Goal: Task Accomplishment & Management: Manage account settings

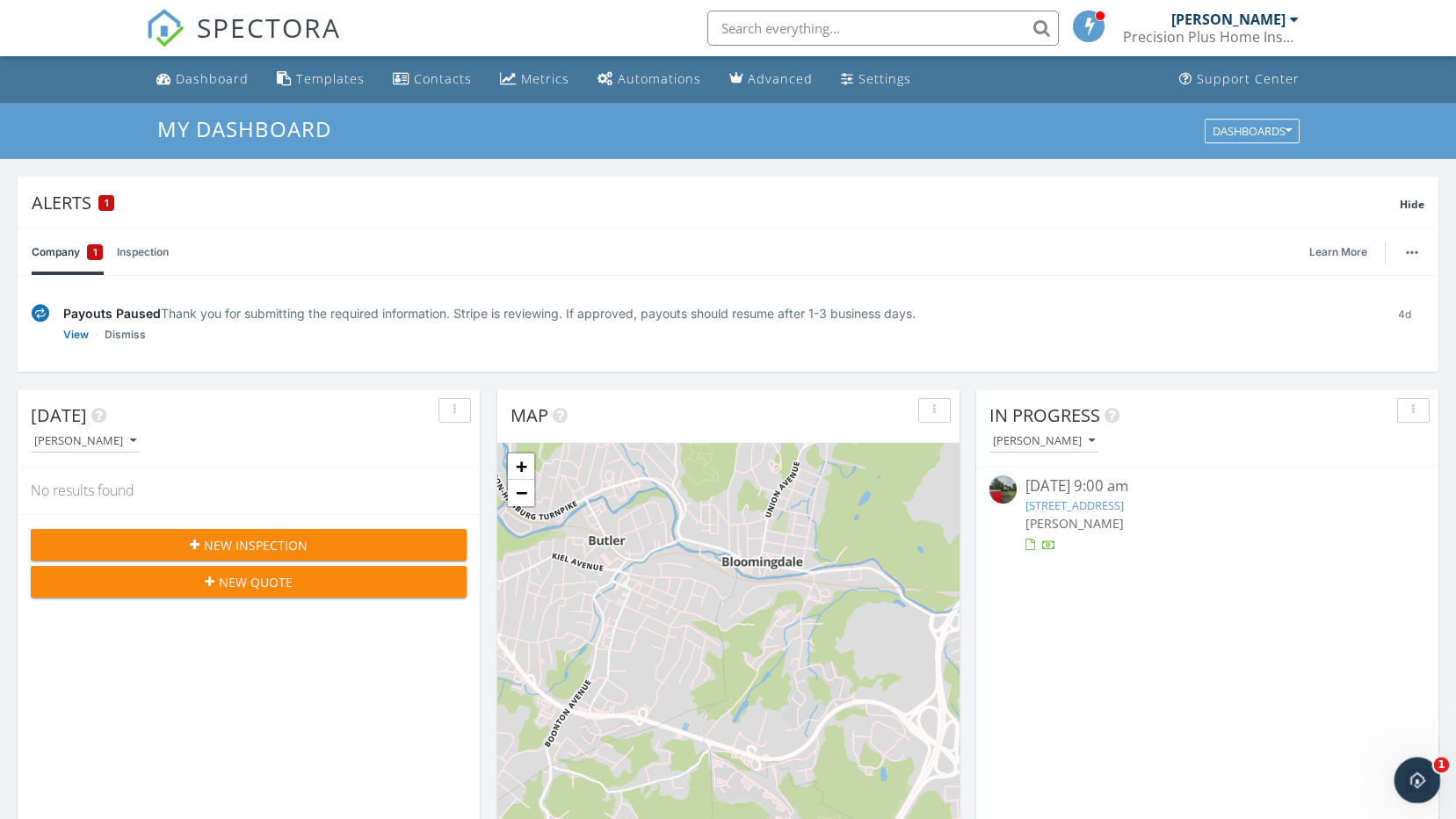
click at [1411, 780] on icon "Open Intercom Messenger" at bounding box center [1414, 778] width 29 height 29
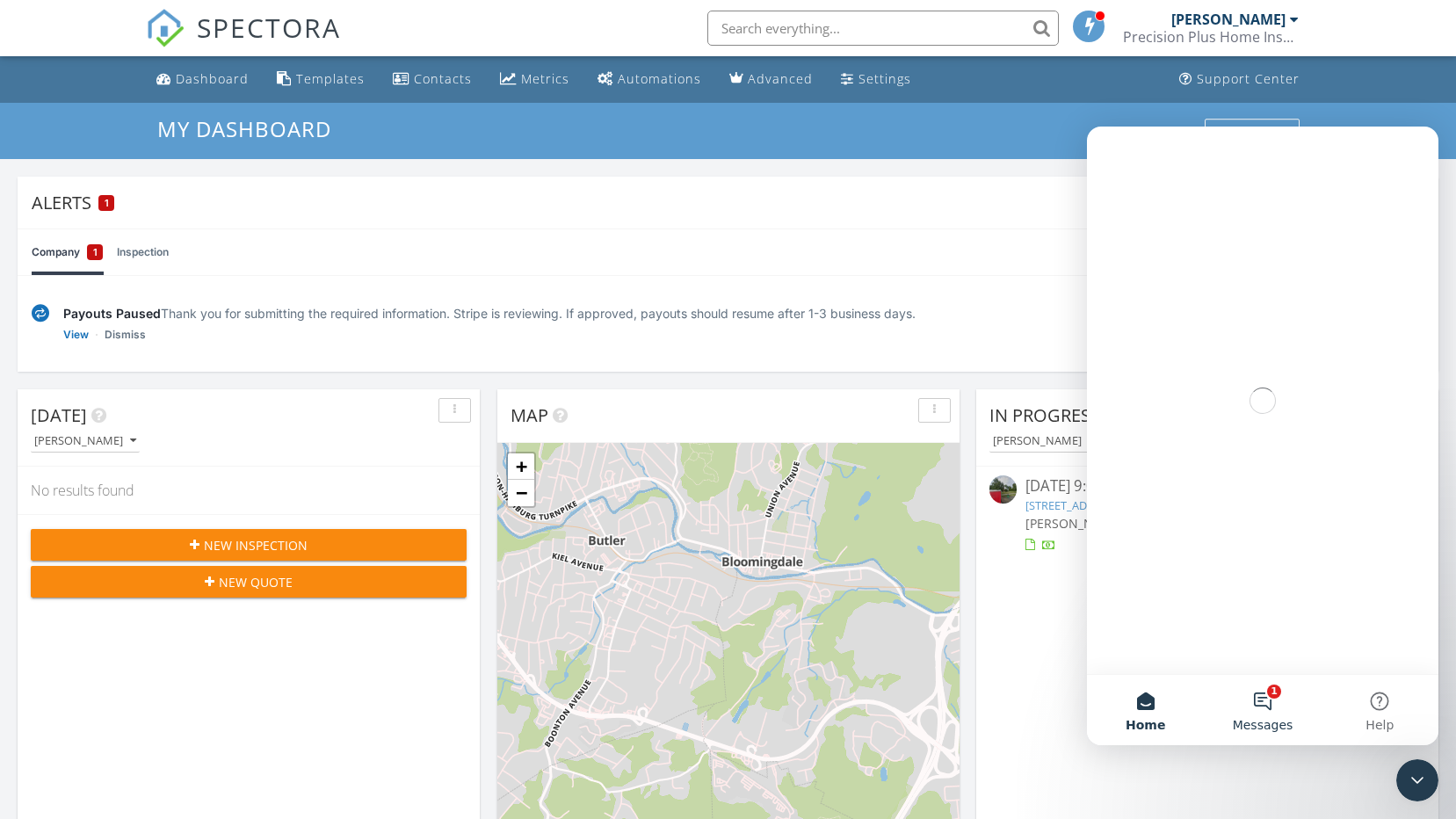
click at [1276, 704] on button "1 Messages" at bounding box center [1262, 710] width 117 height 71
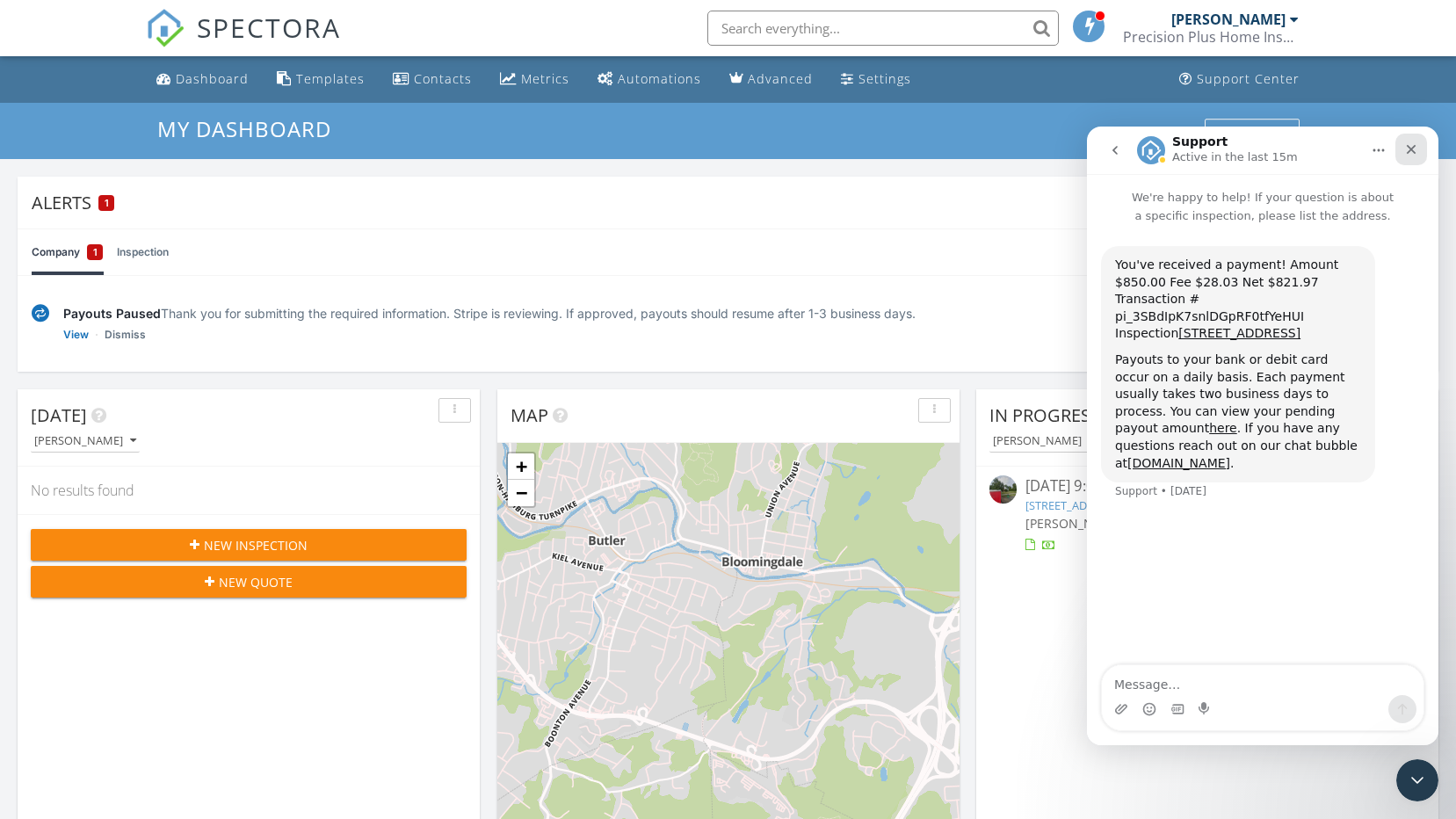
click at [1414, 144] on icon "Close" at bounding box center [1410, 149] width 14 height 14
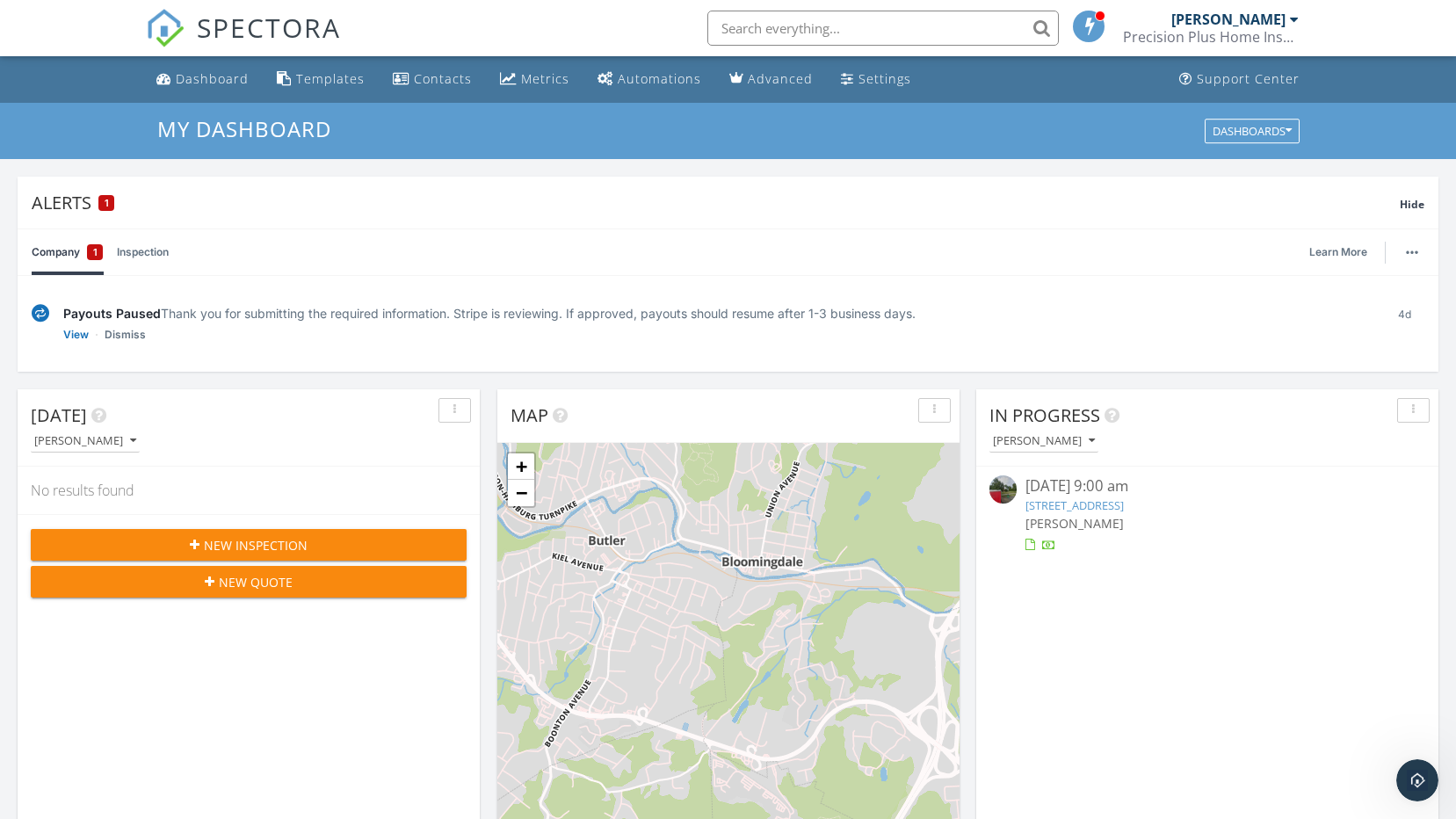
click at [1124, 502] on link "[STREET_ADDRESS]" at bounding box center [1075, 505] width 99 height 16
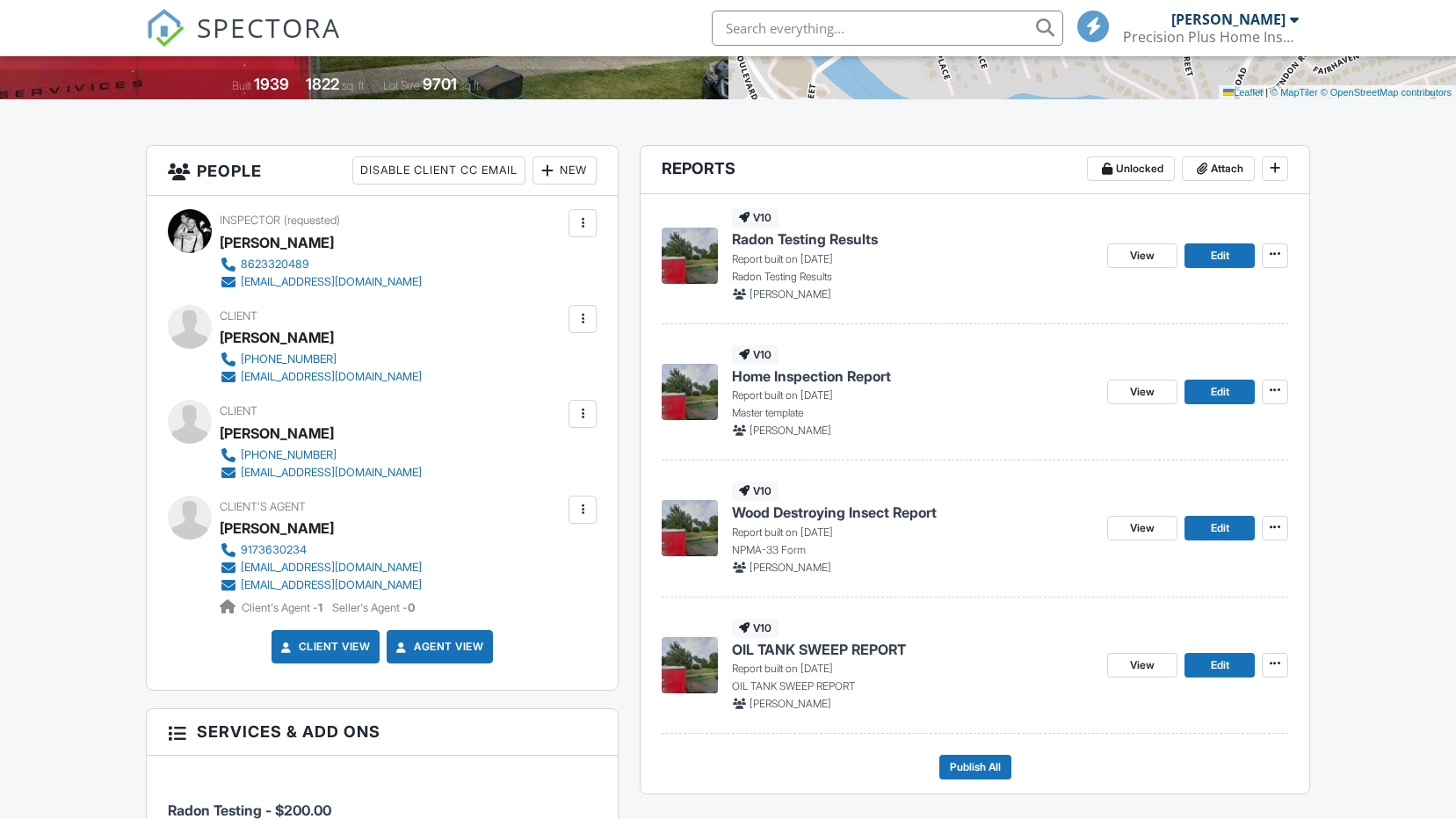
scroll to position [439, 0]
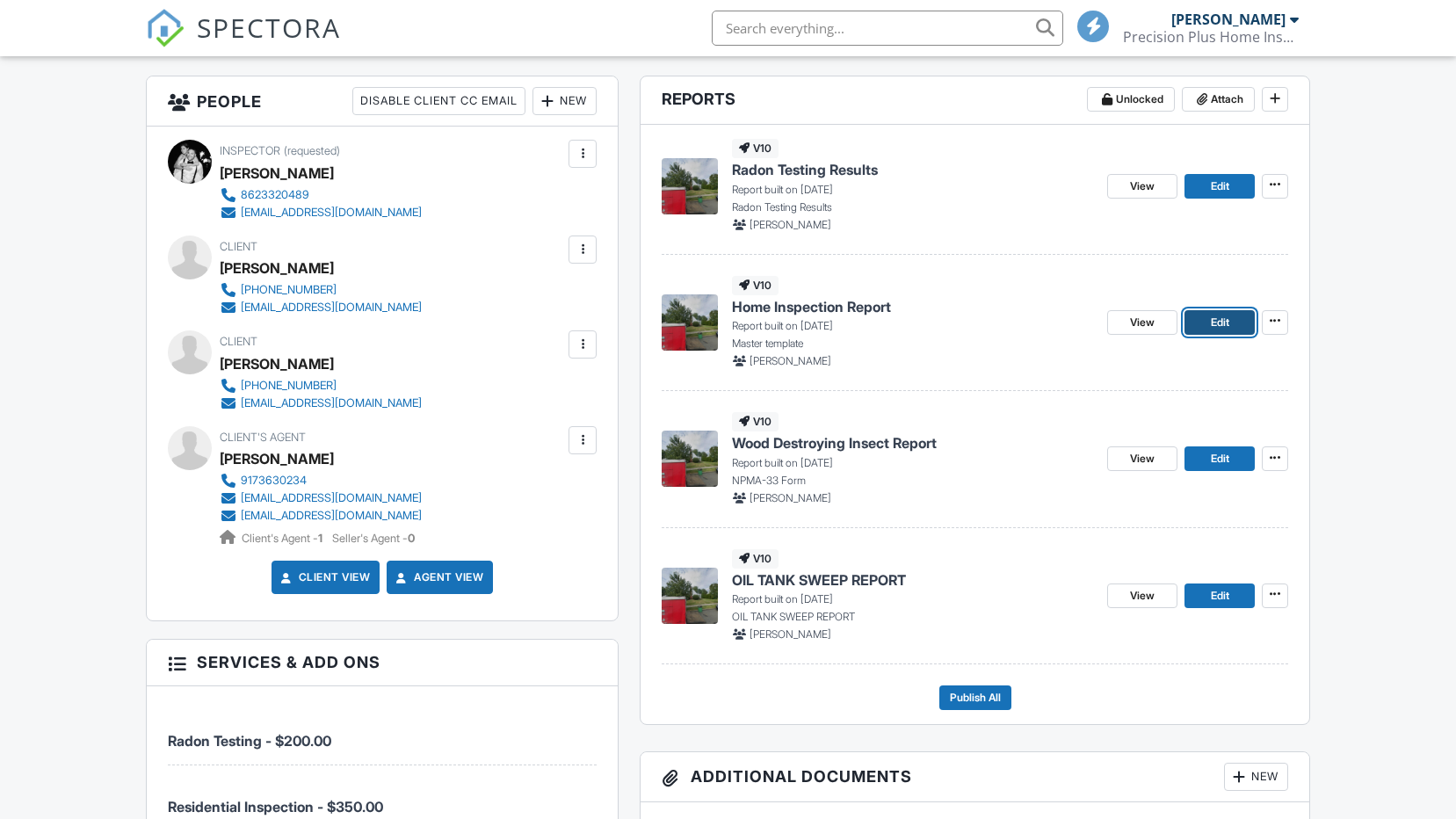
click at [1215, 321] on span "Edit" at bounding box center [1220, 322] width 19 height 18
